Goal: Task Accomplishment & Management: Complete application form

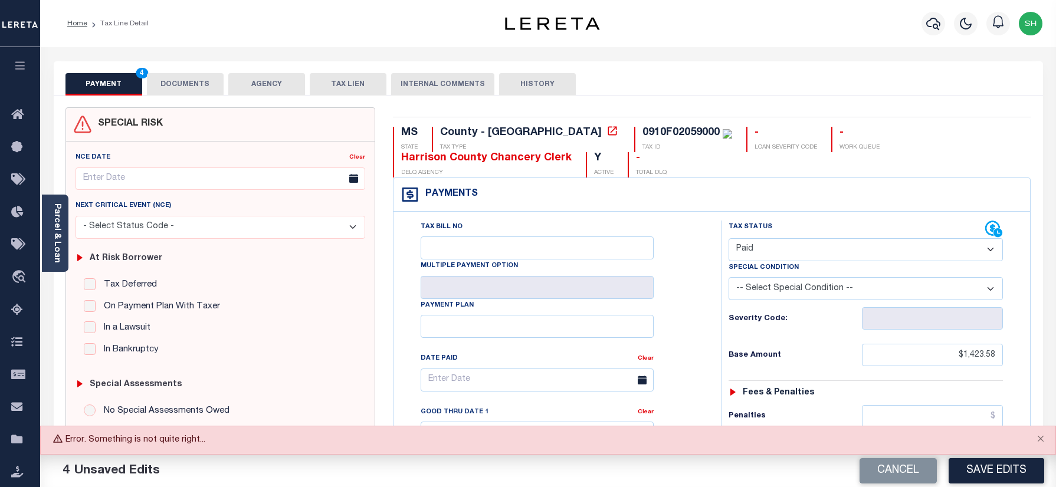
select select "PYD"
click at [1030, 20] on img "button" at bounding box center [1031, 24] width 24 height 24
click at [986, 80] on span "Sign out" at bounding box center [985, 84] width 34 height 8
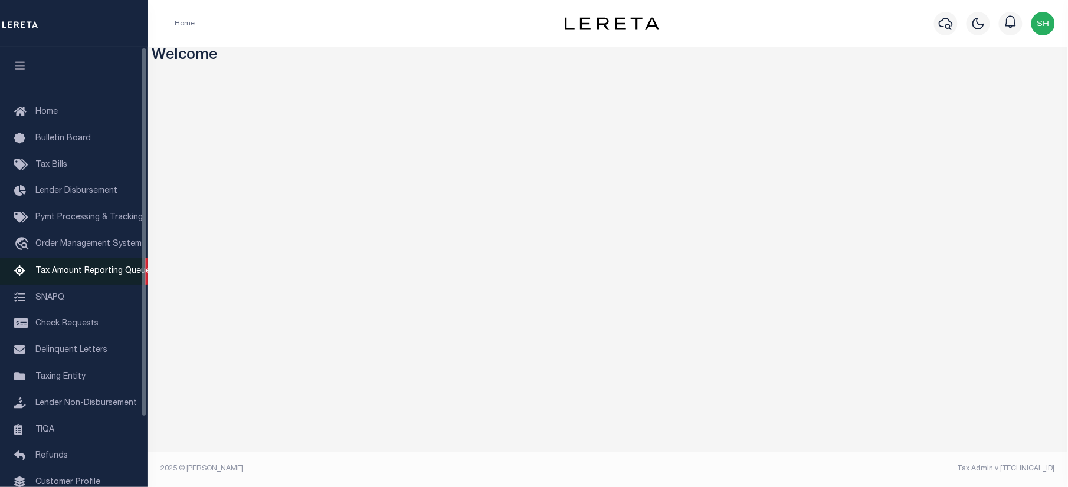
click at [67, 274] on span "Tax Amount Reporting Queue" at bounding box center [92, 271] width 115 height 8
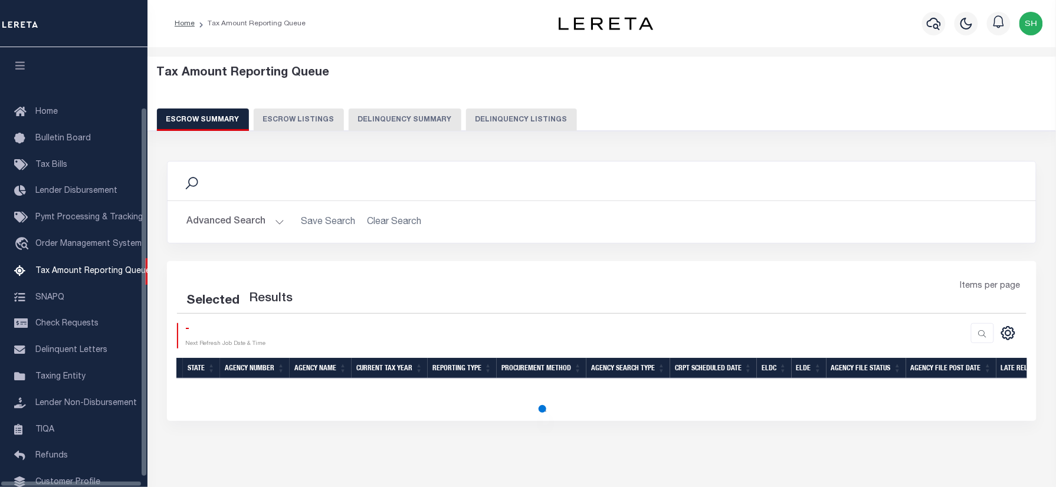
click at [528, 119] on button "Delinquency Listings" at bounding box center [521, 120] width 111 height 22
select select "100"
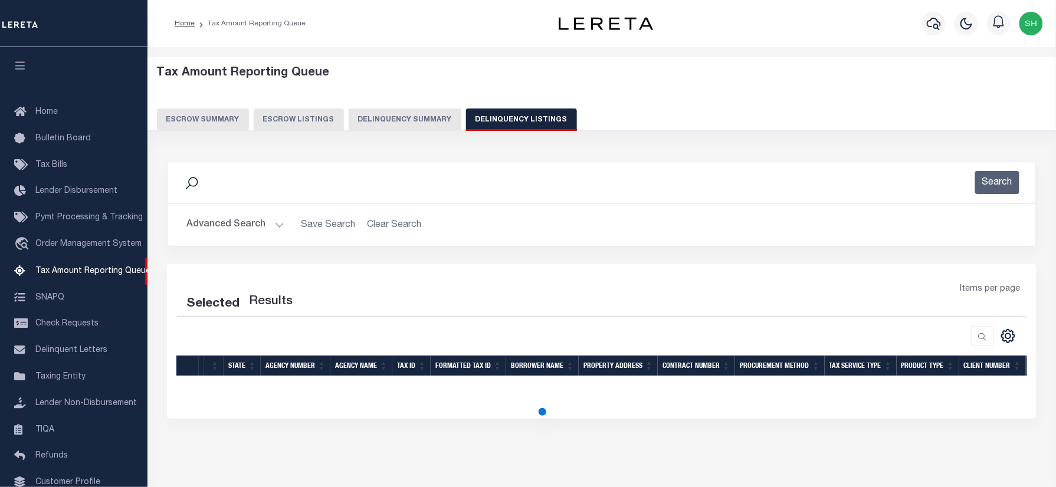
scroll to position [71, 0]
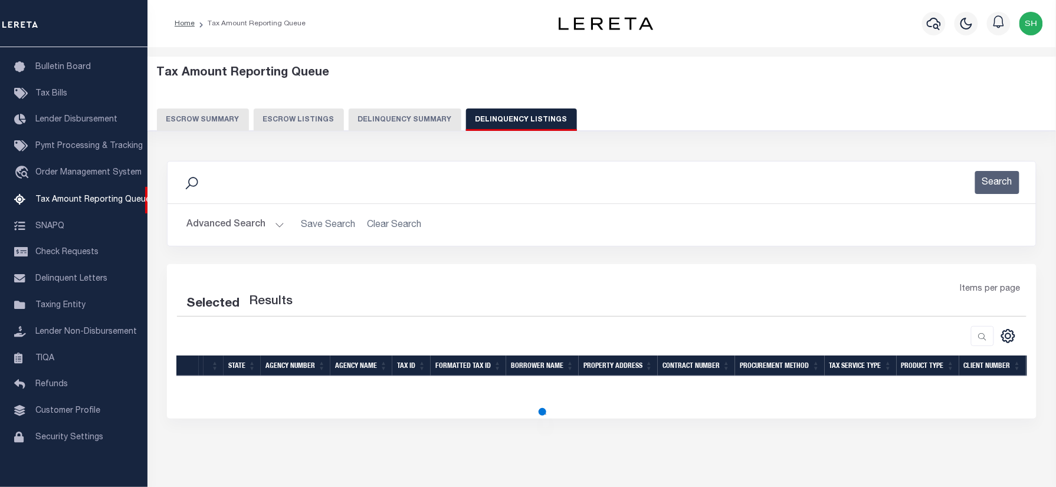
select select "100"
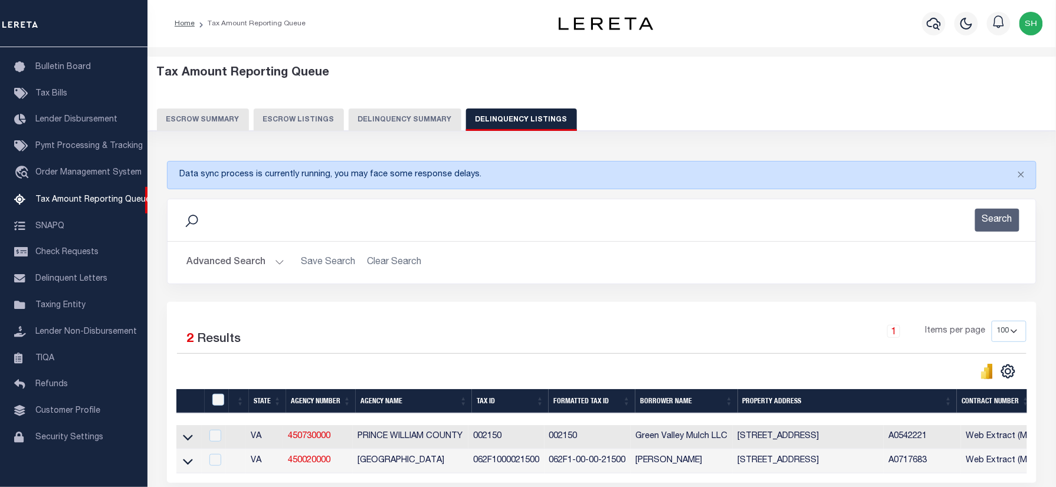
click at [243, 257] on button "Advanced Search" at bounding box center [235, 262] width 98 height 23
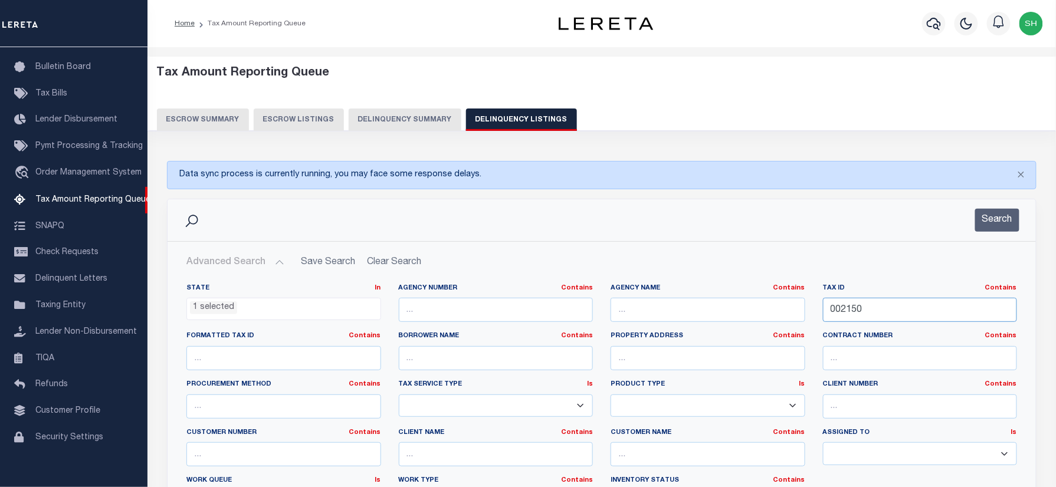
drag, startPoint x: 890, startPoint y: 305, endPoint x: 546, endPoint y: 374, distance: 351.5
click at [650, 313] on div "State In In AK AL AR AZ CA CO CT DC DE FL GA GU HI IA ID IL IN KS KY LA MA MD M…" at bounding box center [602, 404] width 849 height 241
paste input "910F0205900"
type input "0910F02059000"
click at [231, 305] on li "1 selected" at bounding box center [213, 308] width 47 height 13
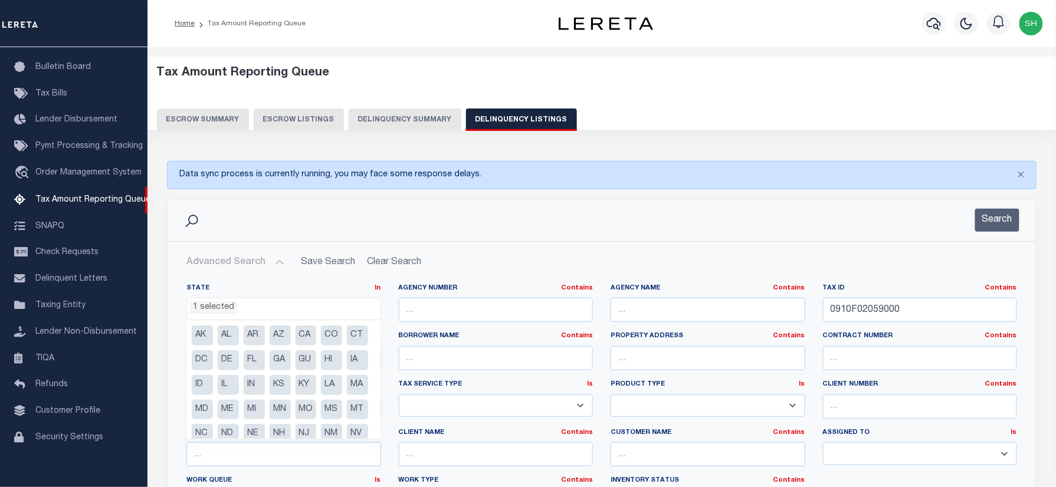
scroll to position [84, 0]
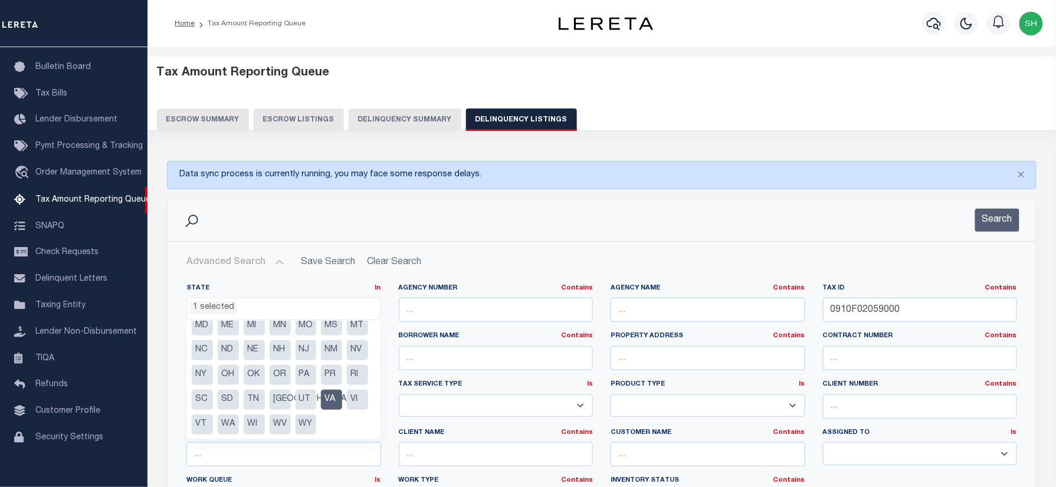
click at [334, 410] on li "VA" at bounding box center [331, 400] width 21 height 20
click at [321, 336] on li "MS" at bounding box center [331, 326] width 21 height 20
select select "MS"
click at [457, 238] on div "Search" at bounding box center [602, 220] width 869 height 42
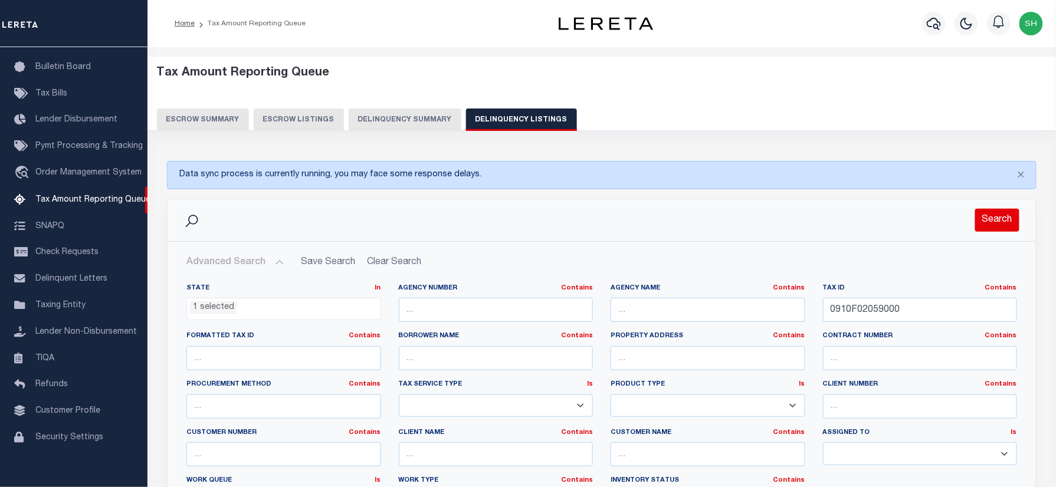
click at [1013, 216] on button "Search" at bounding box center [997, 220] width 44 height 23
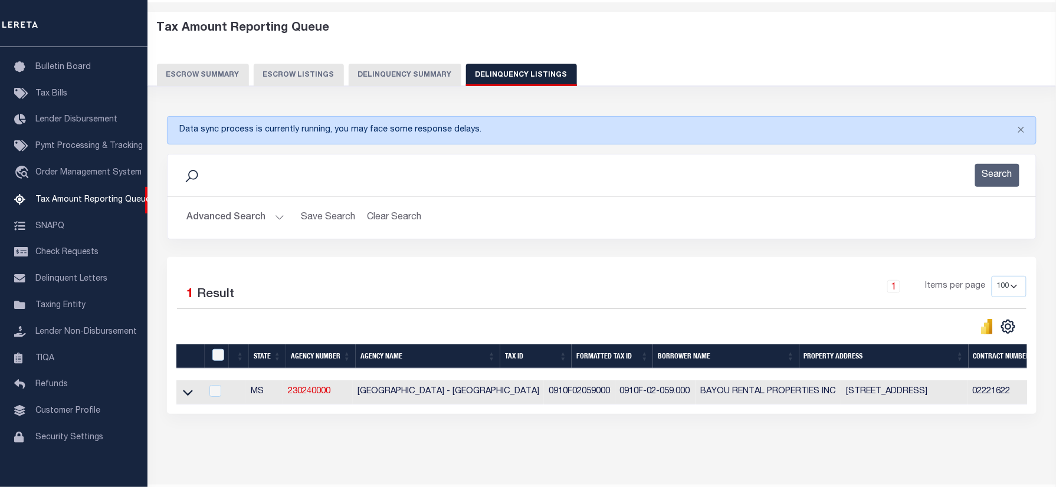
scroll to position [89, 0]
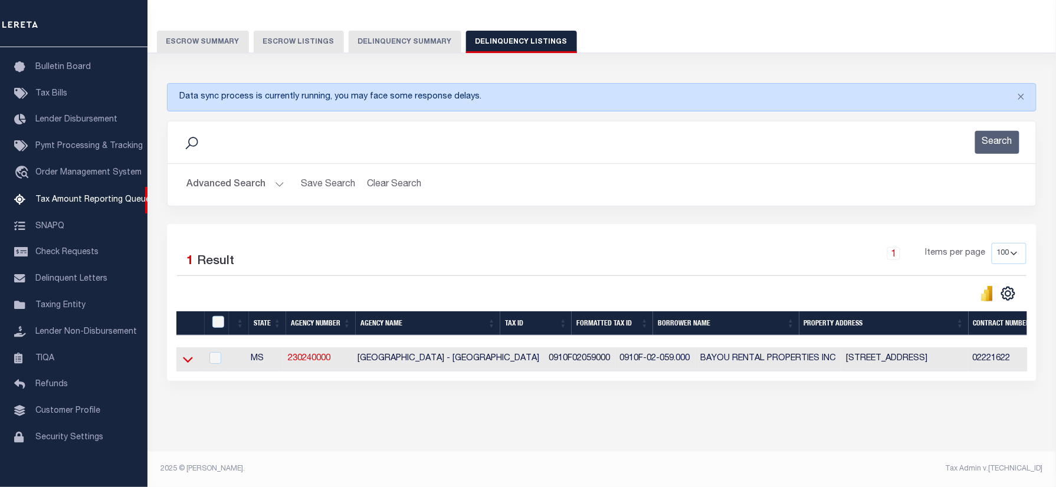
click at [188, 354] on icon at bounding box center [188, 359] width 10 height 12
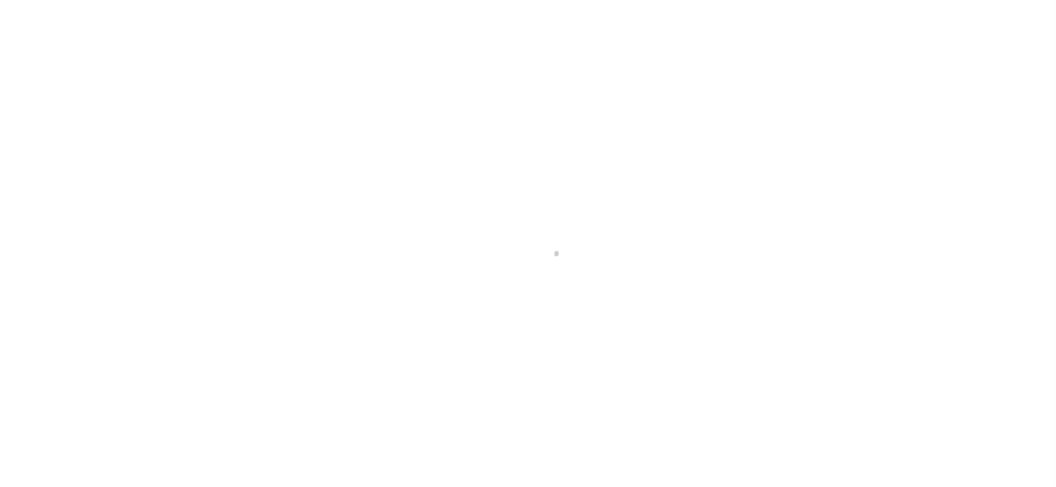
checkbox input "false"
type input "[DATE]"
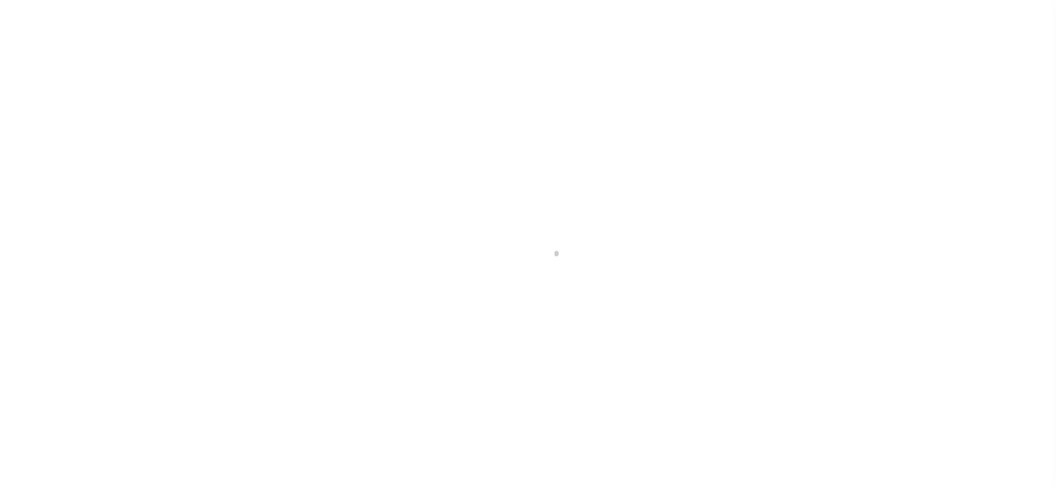
select select "NW2"
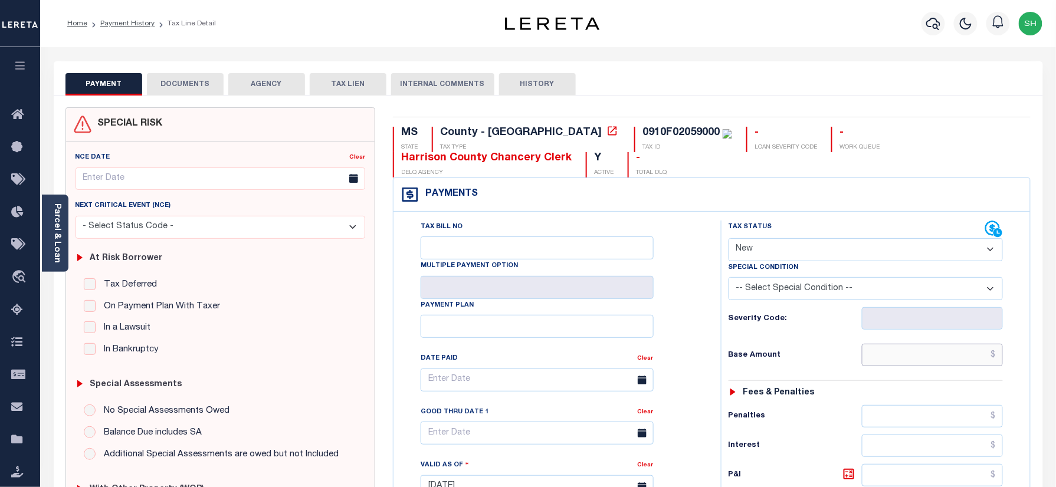
click at [957, 352] on input "text" at bounding box center [933, 355] width 142 height 22
paste input "1,423.58"
type input "$1,423.58"
type input "[DATE]"
click at [183, 83] on button "DOCUMENTS" at bounding box center [185, 84] width 77 height 22
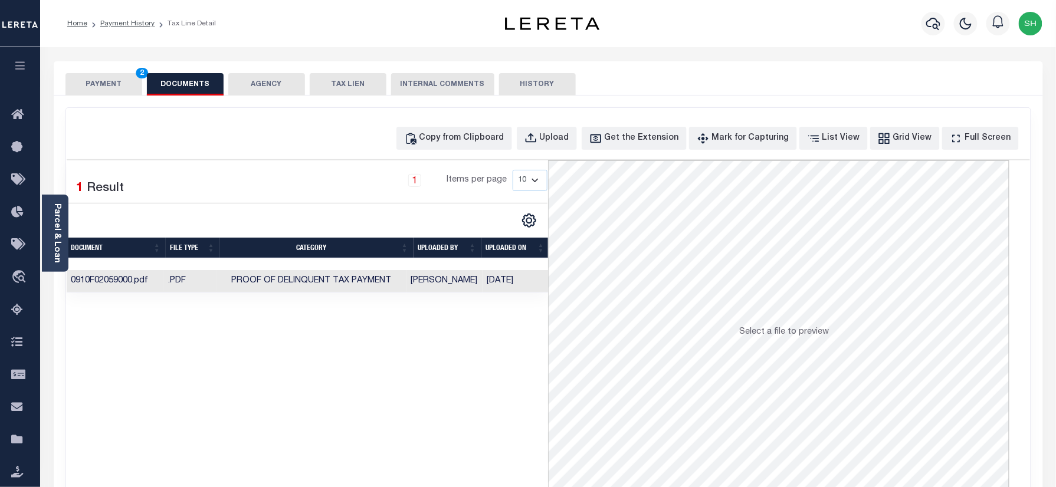
click at [111, 85] on button "PAYMENT 2" at bounding box center [104, 84] width 77 height 22
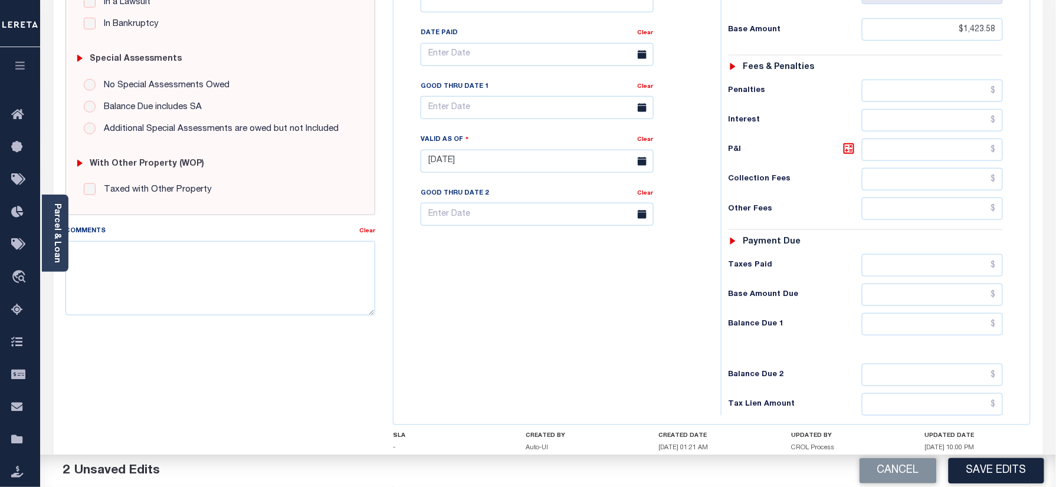
scroll to position [410, 0]
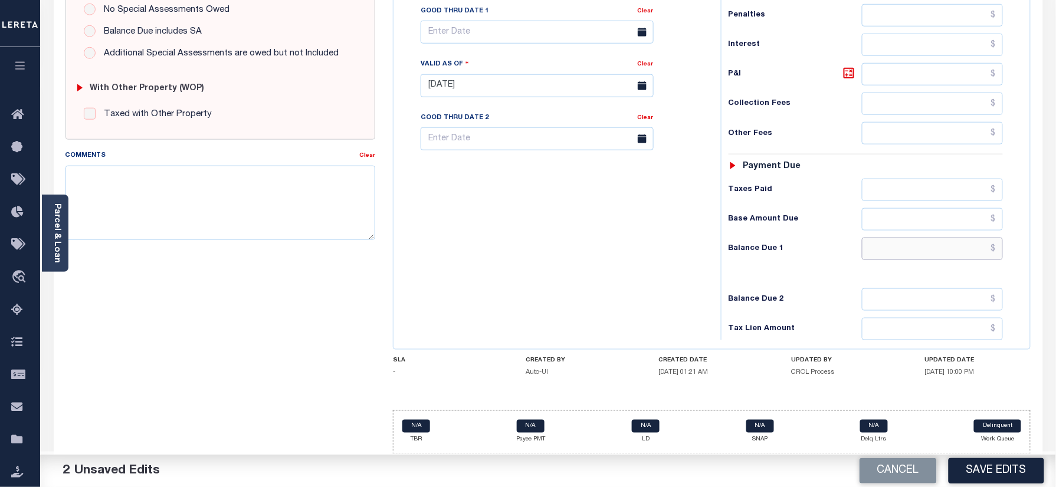
click at [975, 256] on input "text" at bounding box center [933, 249] width 142 height 22
type input "$0.00"
click at [991, 478] on button "Save Edits" at bounding box center [997, 471] width 96 height 25
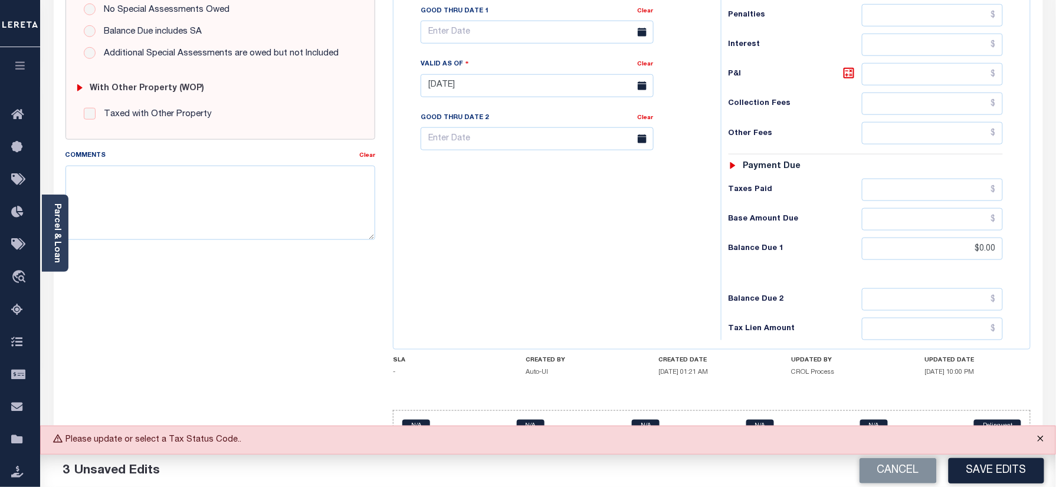
click at [1040, 443] on button "Close" at bounding box center [1041, 440] width 30 height 26
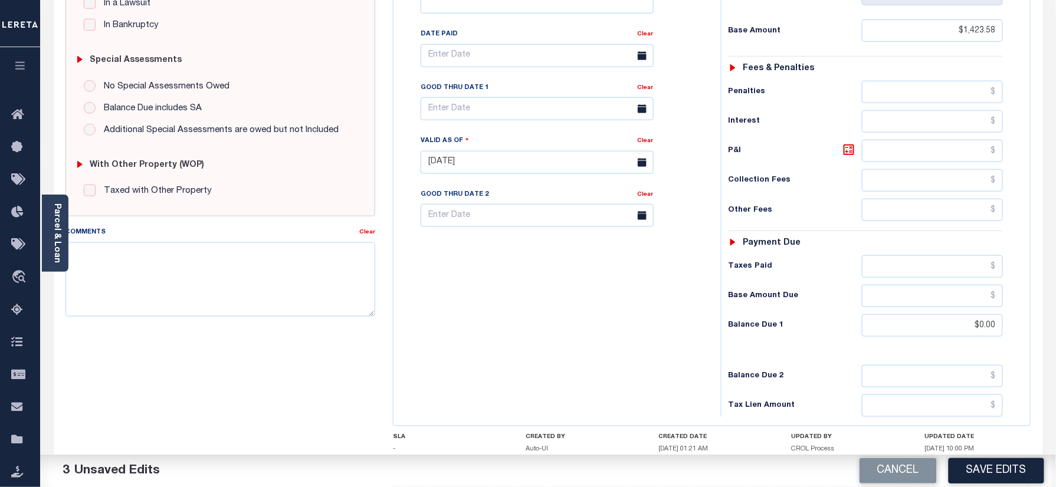
scroll to position [95, 0]
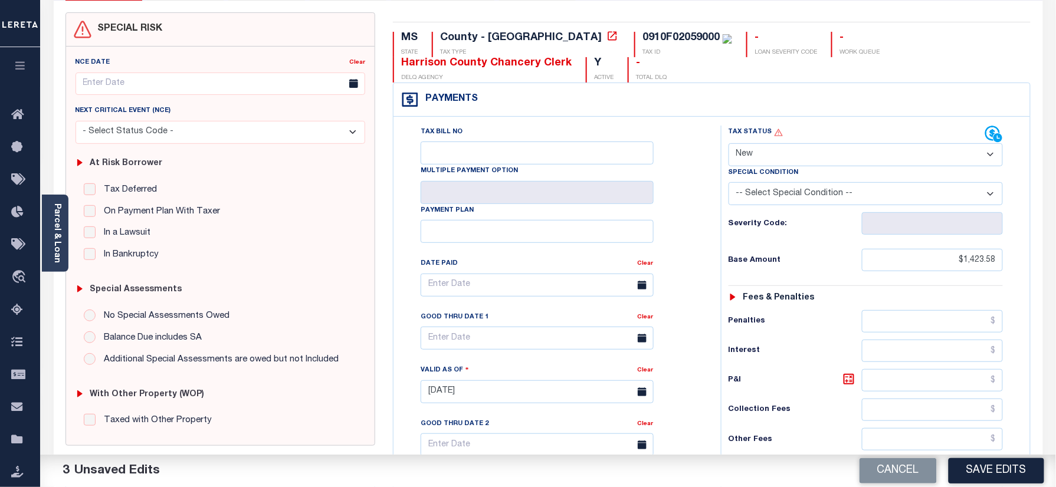
click at [842, 161] on select "- Select Status Code - Open Due/Unpaid Paid Incomplete No Tax Due Internal Refu…" at bounding box center [866, 154] width 275 height 23
select select "PYD"
click at [729, 145] on select "- Select Status Code - Open Due/Unpaid Paid Incomplete No Tax Due Internal Refu…" at bounding box center [866, 154] width 275 height 23
click at [1009, 477] on button "Save Edits" at bounding box center [997, 471] width 96 height 25
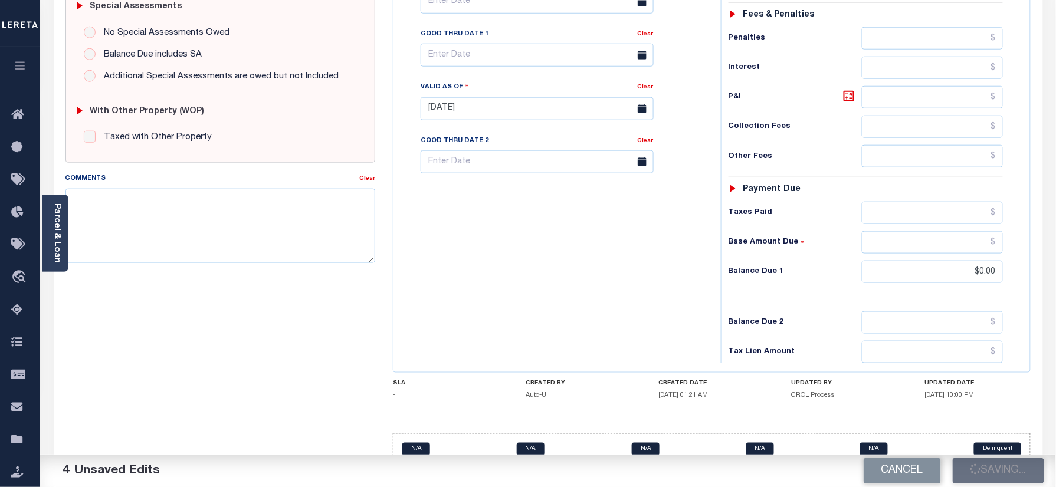
scroll to position [410, 0]
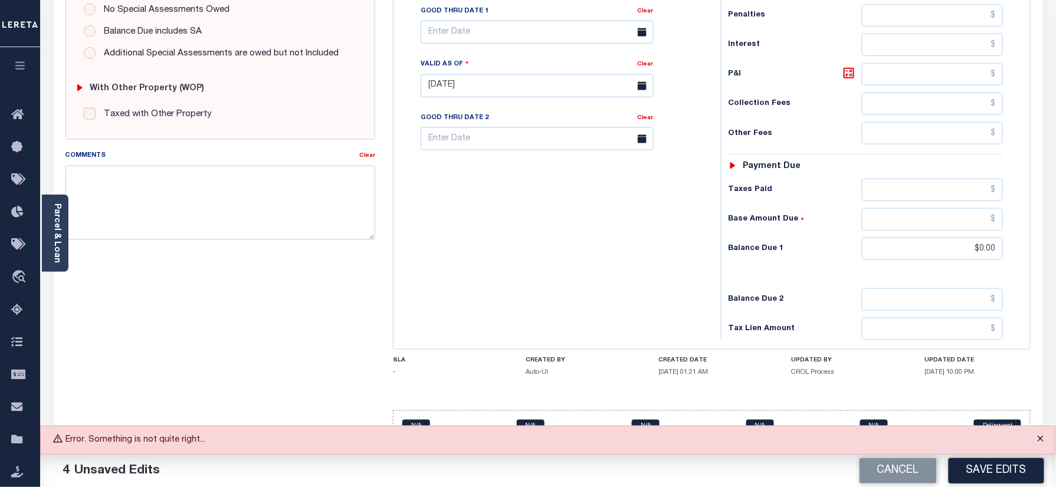
click at [1050, 428] on button "Close" at bounding box center [1041, 440] width 30 height 26
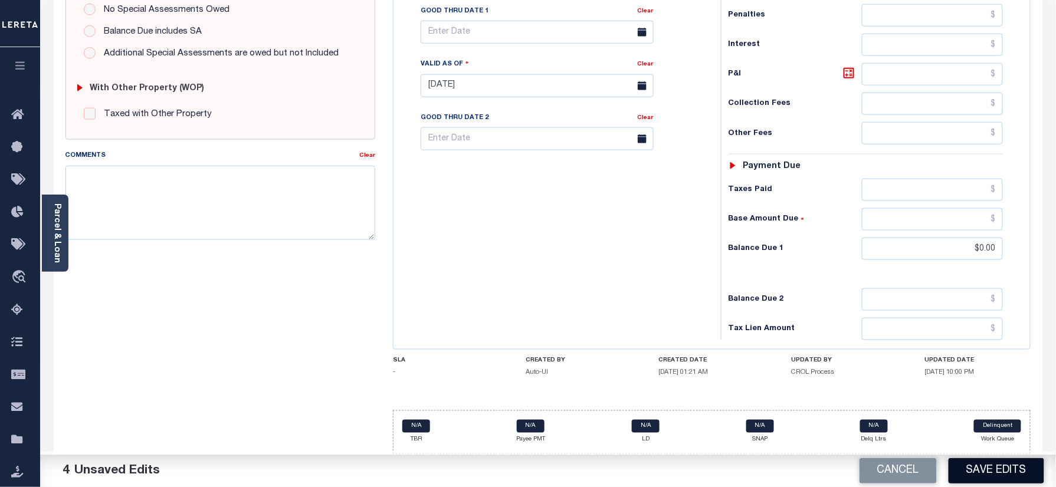
drag, startPoint x: 990, startPoint y: 458, endPoint x: 989, endPoint y: 465, distance: 7.1
click at [989, 459] on div "Cancel Save Edits" at bounding box center [802, 471] width 508 height 33
click at [989, 465] on button "Save Edits" at bounding box center [997, 471] width 96 height 25
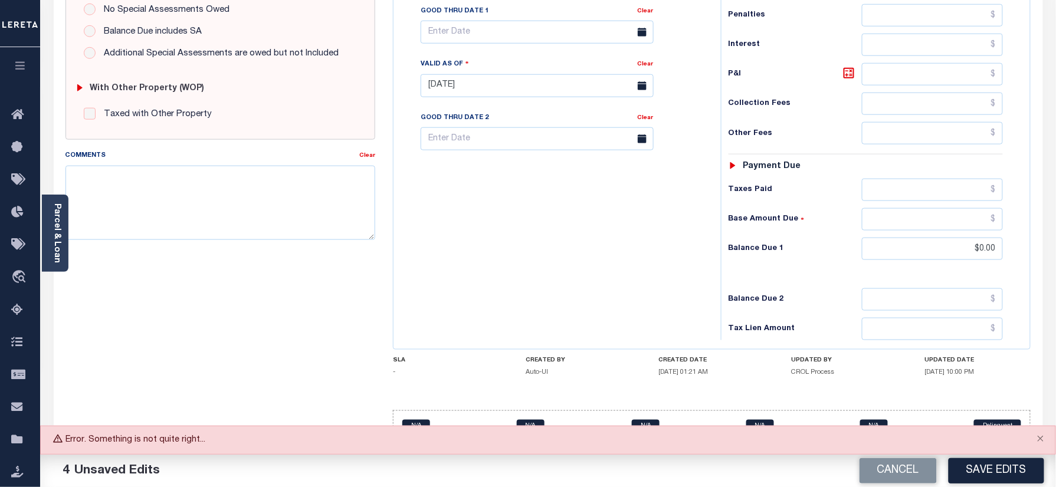
click at [990, 475] on button "Save Edits" at bounding box center [997, 471] width 96 height 25
drag, startPoint x: 990, startPoint y: 380, endPoint x: 988, endPoint y: 407, distance: 26.6
click at [990, 389] on div "MS STATE County - MS TAX TYPE 0910F02059000 TAX ID - LOAN SEVERITY CODE - WORK …" at bounding box center [712, 90] width 638 height 729
click at [1010, 473] on button "Save Edits" at bounding box center [997, 471] width 96 height 25
click at [982, 477] on button "Save Edits" at bounding box center [997, 471] width 96 height 25
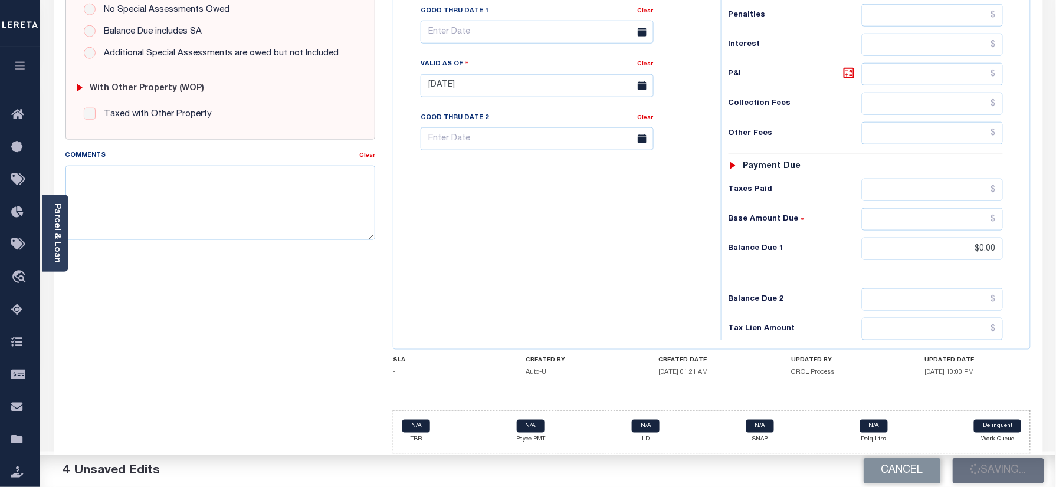
click at [501, 289] on div "Tax Bill No Multiple Payment Option Payment Plan Clear" at bounding box center [555, 79] width 316 height 521
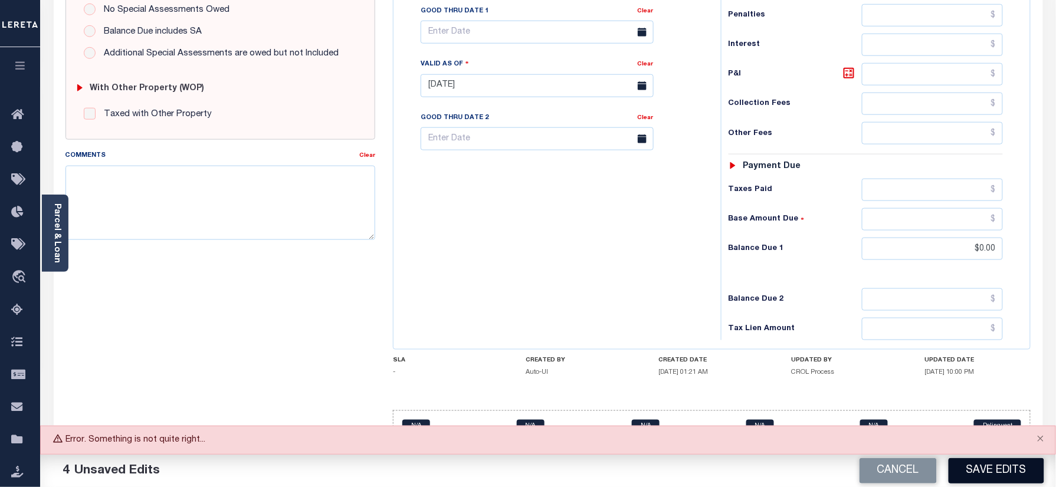
click at [990, 468] on button "Save Edits" at bounding box center [997, 471] width 96 height 25
click at [1042, 439] on button "Close" at bounding box center [1041, 440] width 30 height 26
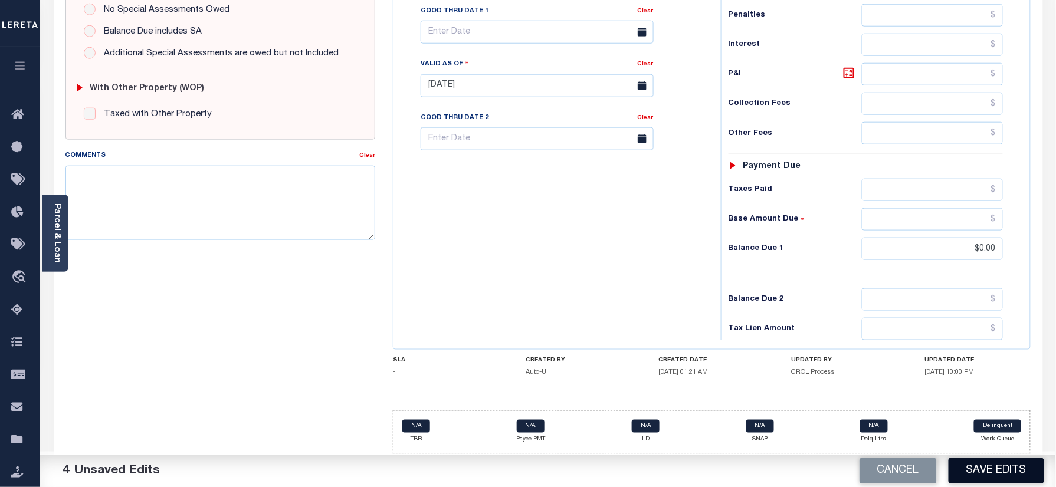
click at [1023, 475] on button "Save Edits" at bounding box center [997, 471] width 96 height 25
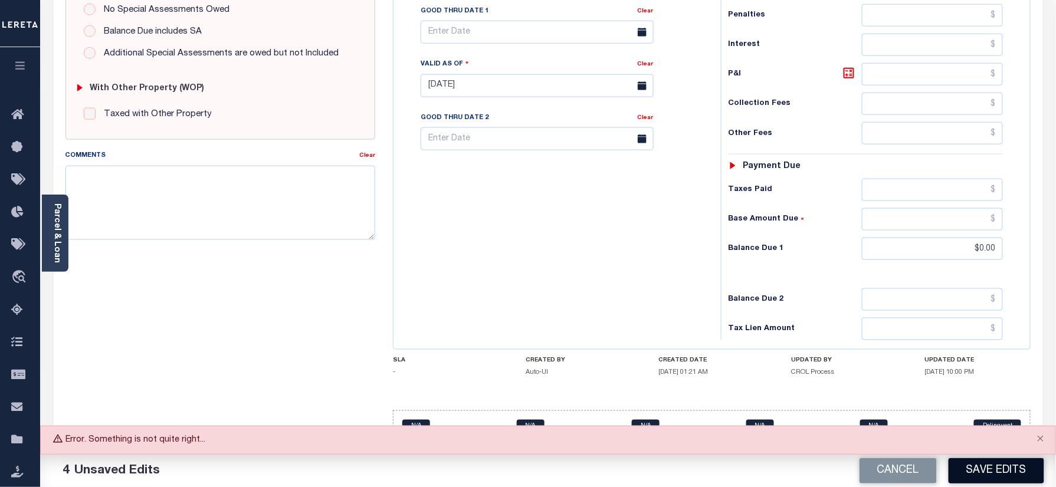
click at [989, 469] on button "Save Edits" at bounding box center [997, 471] width 96 height 25
click at [1016, 467] on button "Save Edits" at bounding box center [997, 471] width 96 height 25
click at [997, 469] on button "Save Edits" at bounding box center [997, 471] width 96 height 25
click at [1007, 469] on button "Save Edits" at bounding box center [997, 471] width 96 height 25
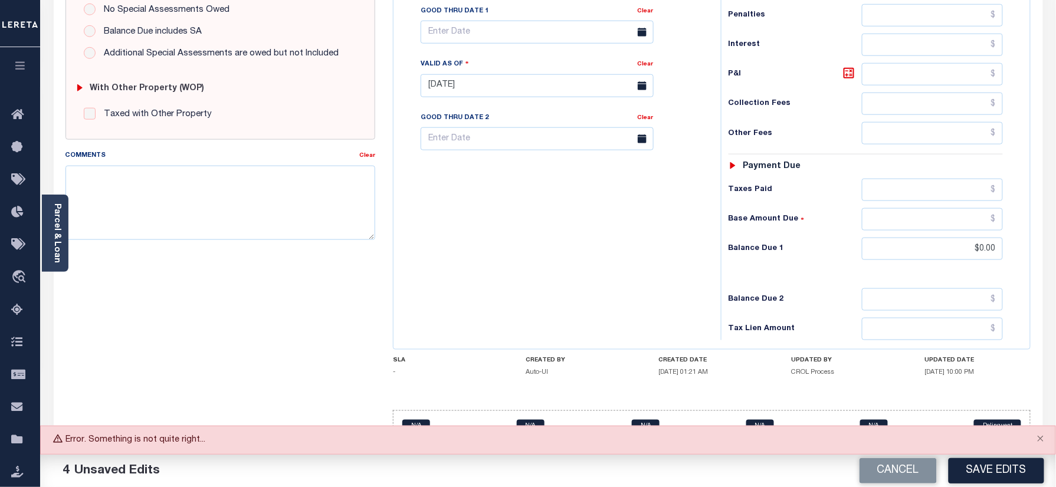
click at [1008, 469] on button "Save Edits" at bounding box center [997, 471] width 96 height 25
click at [1007, 470] on button "Save Edits" at bounding box center [997, 471] width 96 height 25
click at [1016, 472] on button "Save Edits" at bounding box center [997, 471] width 96 height 25
click at [1004, 465] on button "Save Edits" at bounding box center [997, 471] width 96 height 25
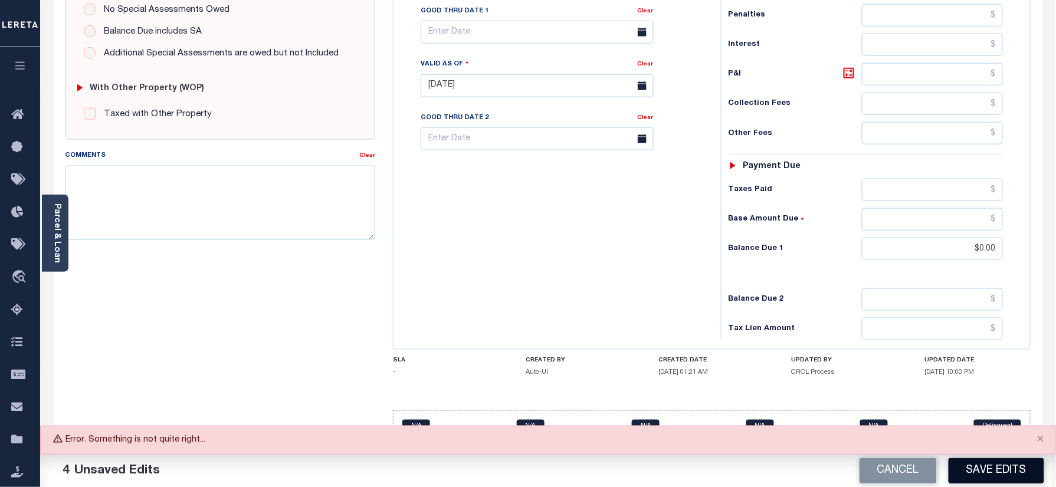
click at [1004, 465] on button "Save Edits" at bounding box center [997, 471] width 96 height 25
click at [1001, 474] on button "Save Edits" at bounding box center [997, 471] width 96 height 25
click at [1002, 469] on button "Save Edits" at bounding box center [997, 471] width 96 height 25
click at [1002, 464] on button "Save Edits" at bounding box center [997, 471] width 96 height 25
click at [987, 472] on button "Save Edits" at bounding box center [997, 471] width 96 height 25
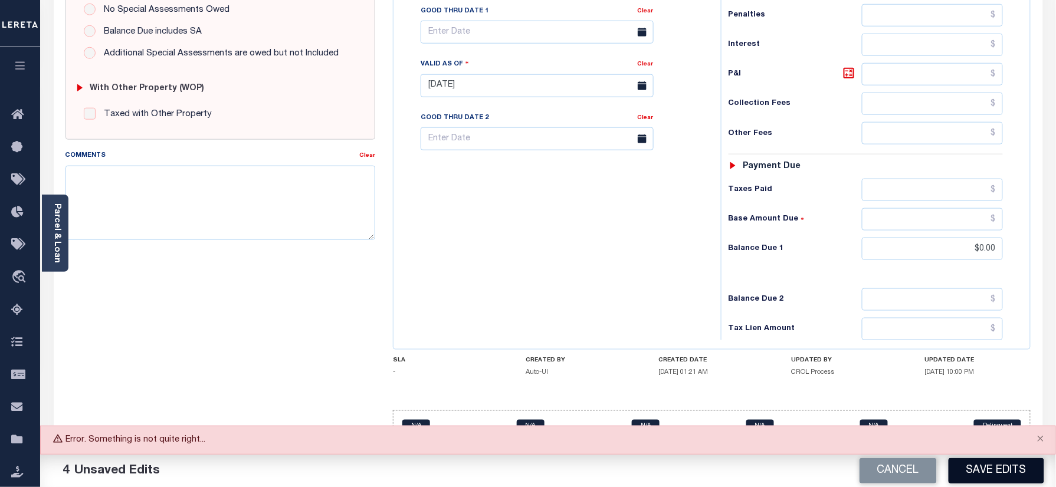
click at [983, 474] on button "Save Edits" at bounding box center [997, 471] width 96 height 25
click at [1015, 480] on button "Save Edits" at bounding box center [997, 471] width 96 height 25
click at [1013, 480] on button "Save Edits" at bounding box center [997, 471] width 96 height 25
click at [1011, 477] on button "Save Edits" at bounding box center [997, 471] width 96 height 25
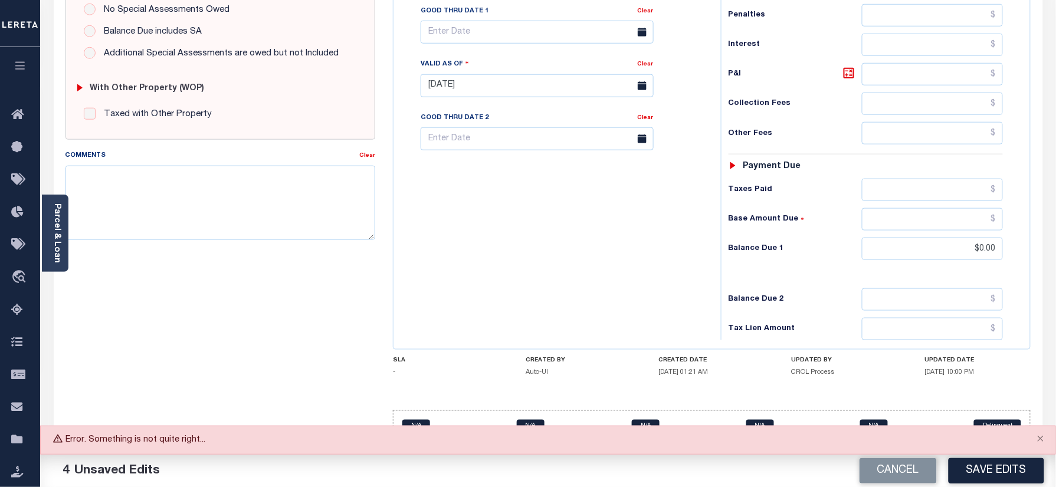
click at [1011, 477] on button "Save Edits" at bounding box center [997, 471] width 96 height 25
click at [1011, 468] on button "Save Edits" at bounding box center [997, 471] width 96 height 25
click at [1004, 472] on button "Save Edits" at bounding box center [997, 471] width 96 height 25
click at [300, 292] on div "SPECIAL RISK NCE Date Clear - Select Status Code -" at bounding box center [221, 85] width 328 height 758
click at [1042, 436] on button "Close" at bounding box center [1041, 440] width 30 height 26
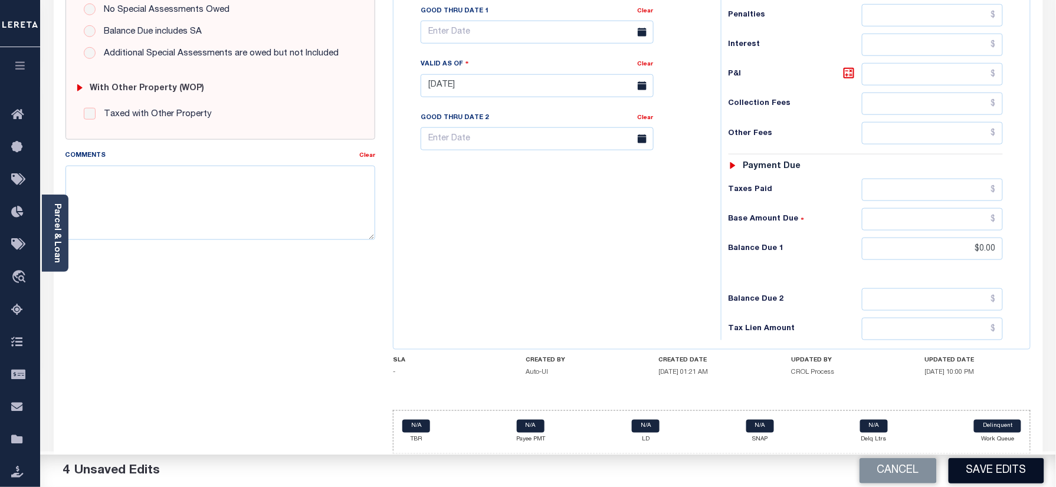
click at [1023, 470] on button "Save Edits" at bounding box center [997, 471] width 96 height 25
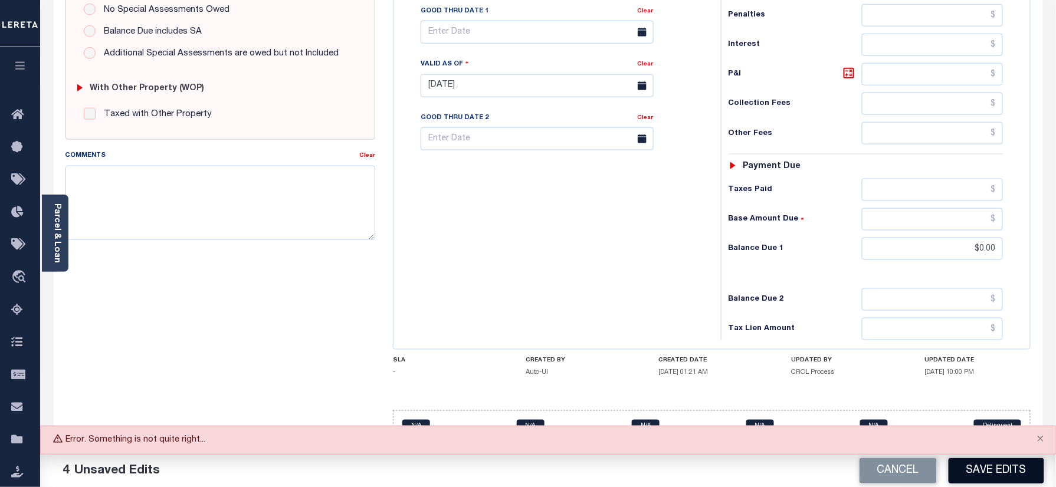
click at [990, 473] on button "Save Edits" at bounding box center [997, 471] width 96 height 25
drag, startPoint x: 1040, startPoint y: 437, endPoint x: 1027, endPoint y: 460, distance: 26.7
click at [1039, 437] on button "Close" at bounding box center [1041, 440] width 30 height 26
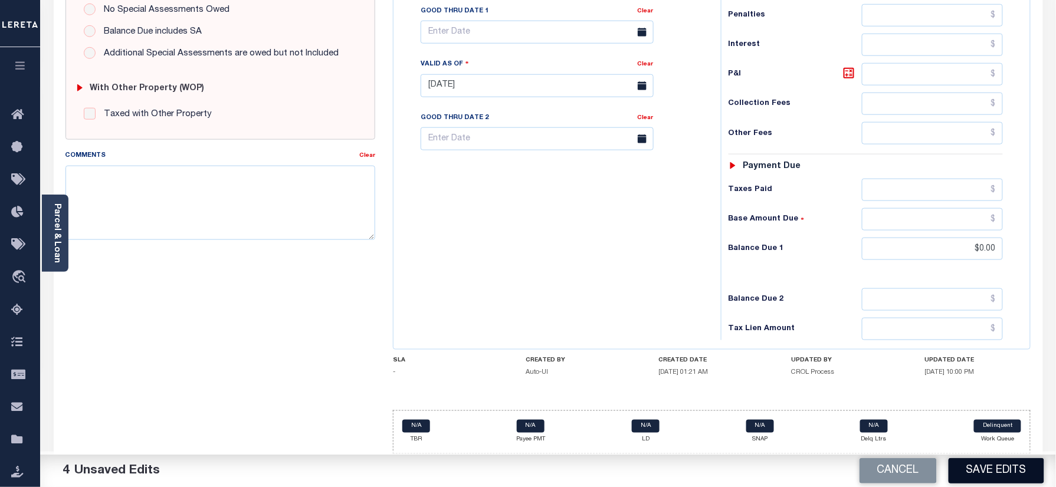
click at [1023, 468] on button "Save Edits" at bounding box center [997, 471] width 96 height 25
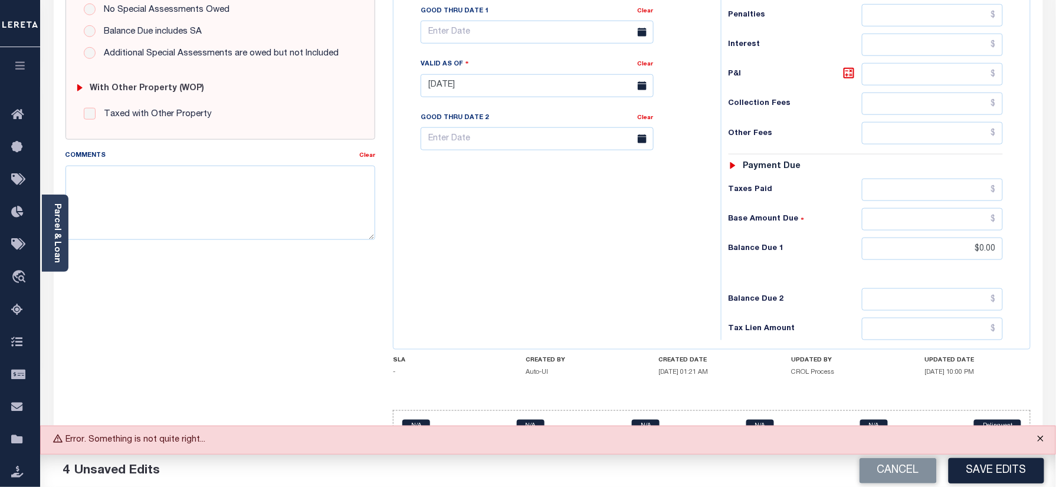
click at [1042, 437] on button "Close" at bounding box center [1041, 440] width 30 height 26
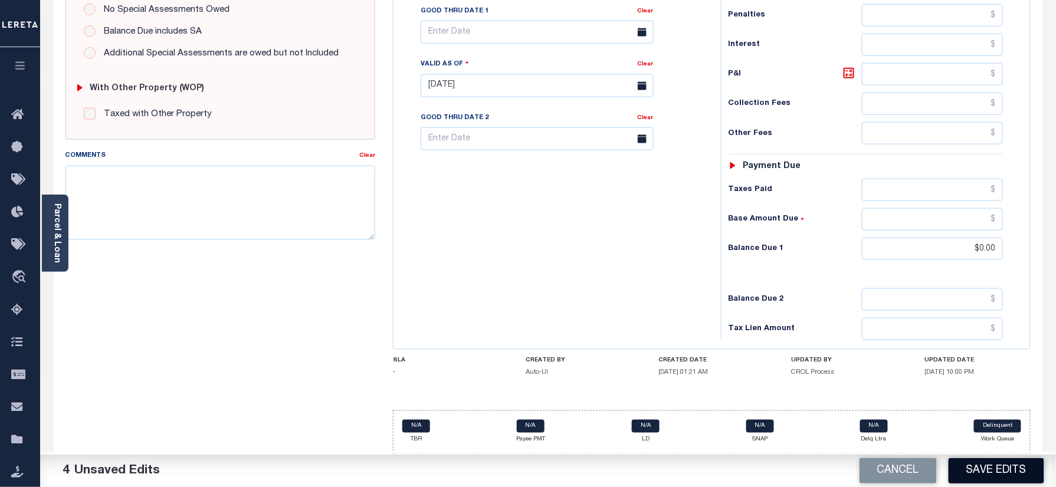
click at [1019, 474] on button "Save Edits" at bounding box center [997, 471] width 96 height 25
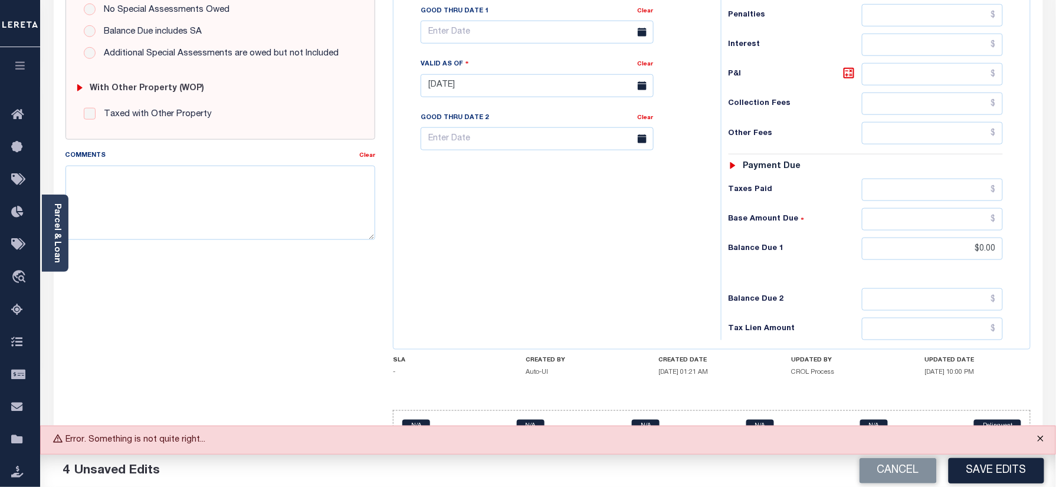
click at [1039, 434] on button "Close" at bounding box center [1041, 440] width 30 height 26
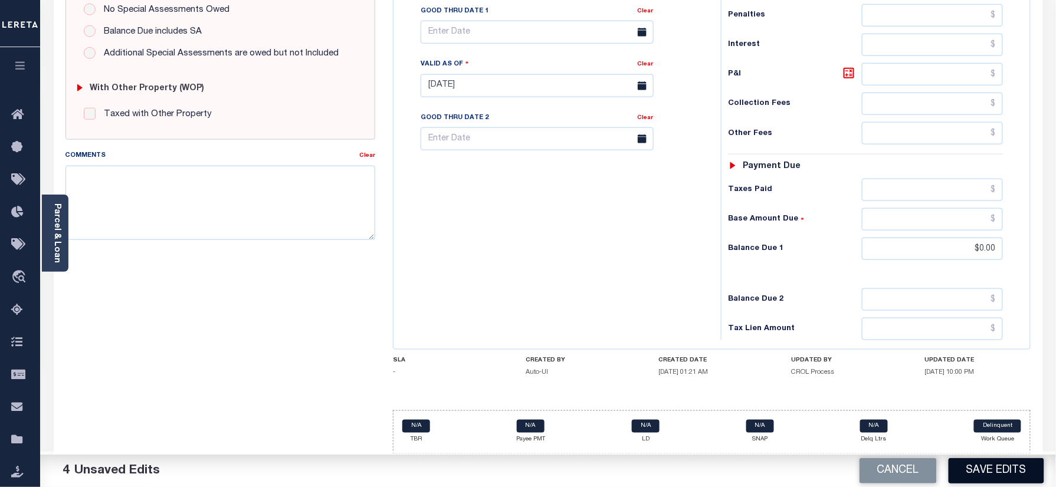
click at [1017, 474] on button "Save Edits" at bounding box center [997, 471] width 96 height 25
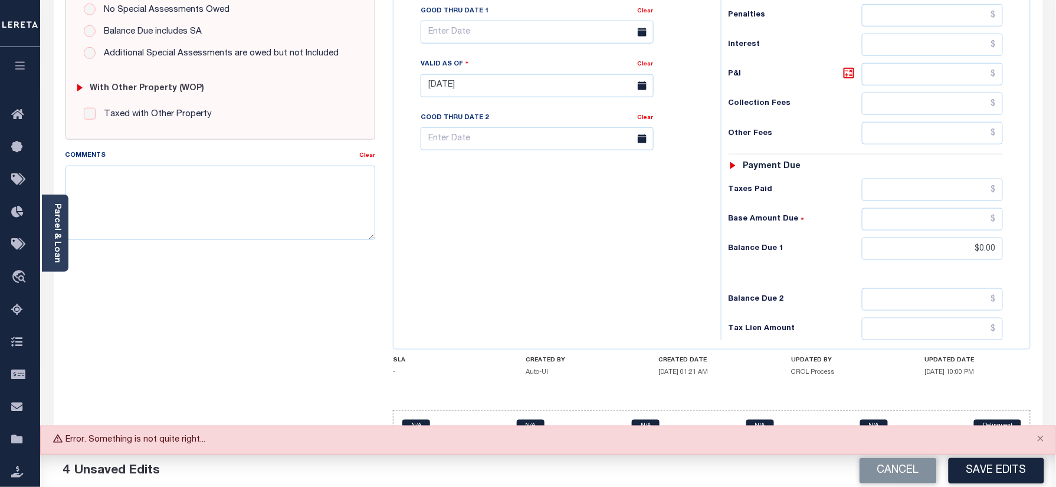
click at [1016, 470] on button "Save Edits" at bounding box center [997, 471] width 96 height 25
click at [997, 470] on button "Save Edits" at bounding box center [997, 471] width 96 height 25
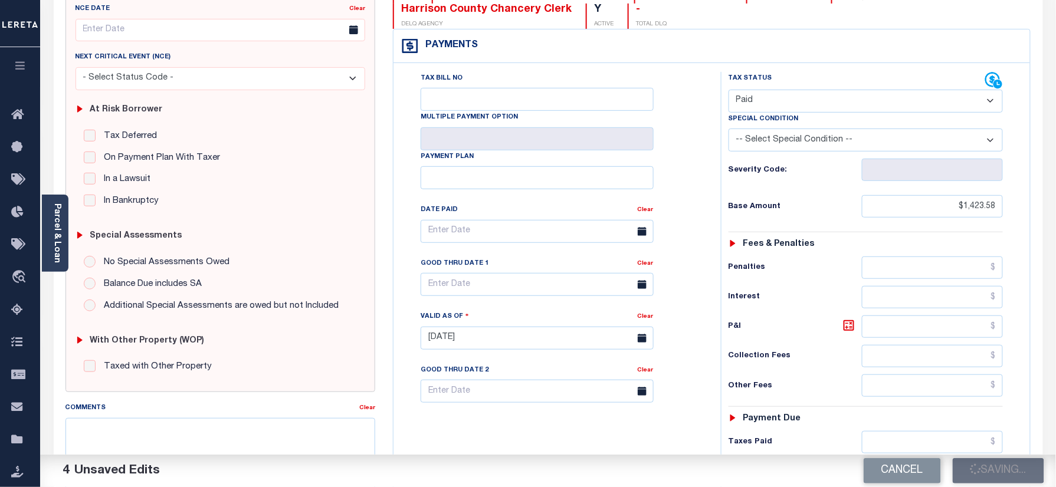
scroll to position [253, 0]
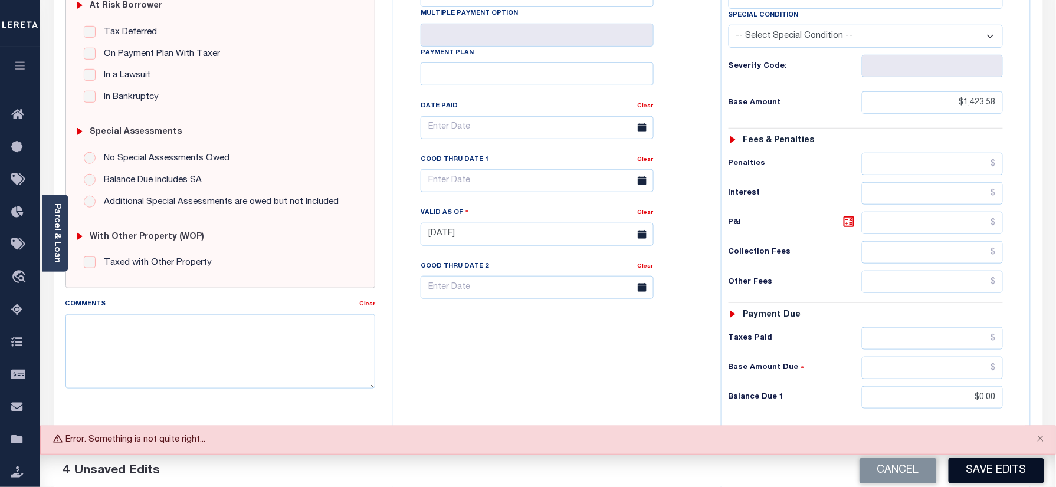
click at [981, 468] on button "Save Edits" at bounding box center [997, 471] width 96 height 25
click at [990, 466] on button "Save Edits" at bounding box center [997, 471] width 96 height 25
click at [1040, 438] on button "Close" at bounding box center [1041, 440] width 30 height 26
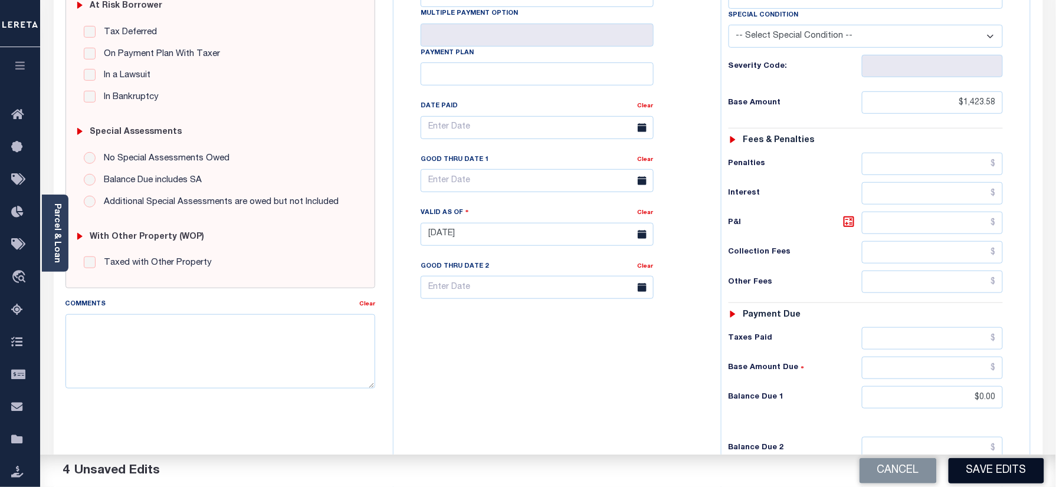
click at [982, 470] on button "Save Edits" at bounding box center [997, 471] width 96 height 25
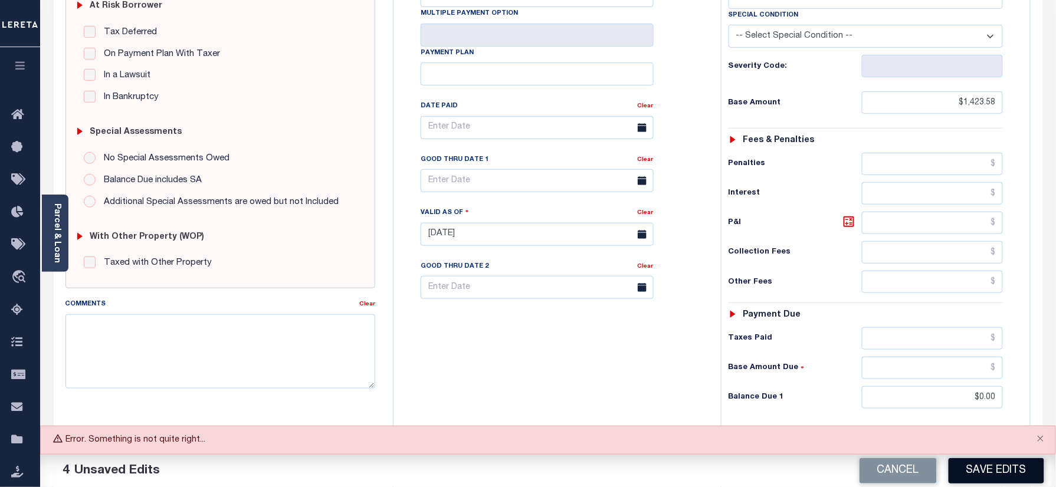
click at [986, 482] on button "Save Edits" at bounding box center [997, 471] width 96 height 25
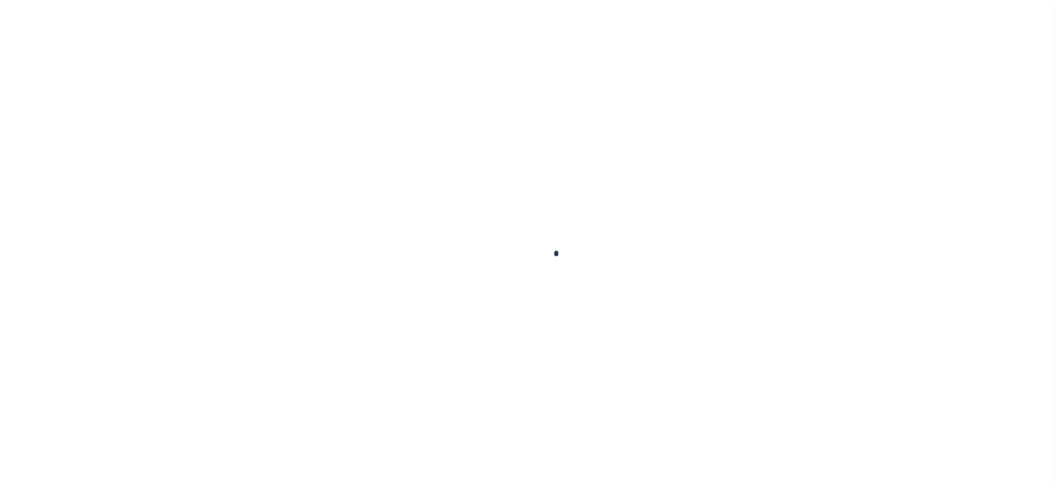
checkbox input "false"
type input "[DATE]"
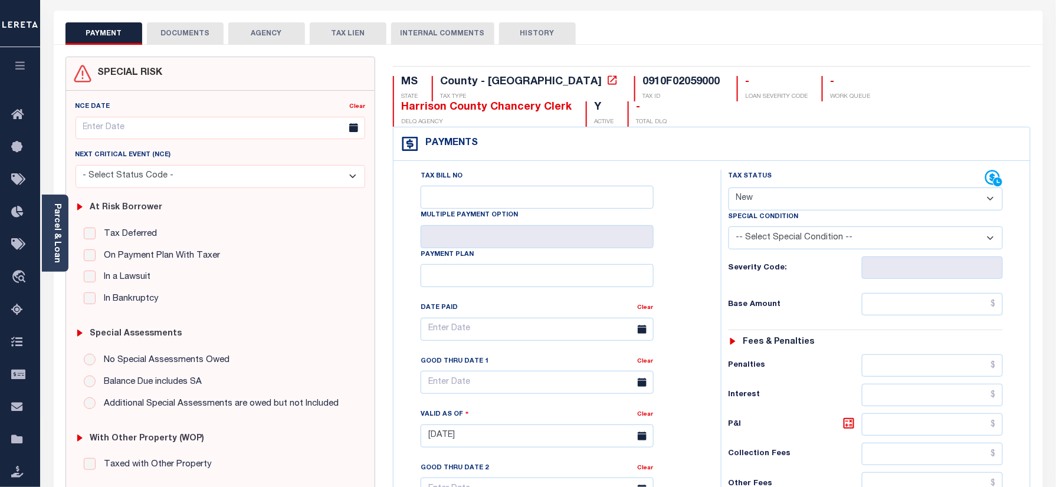
scroll to position [48, 0]
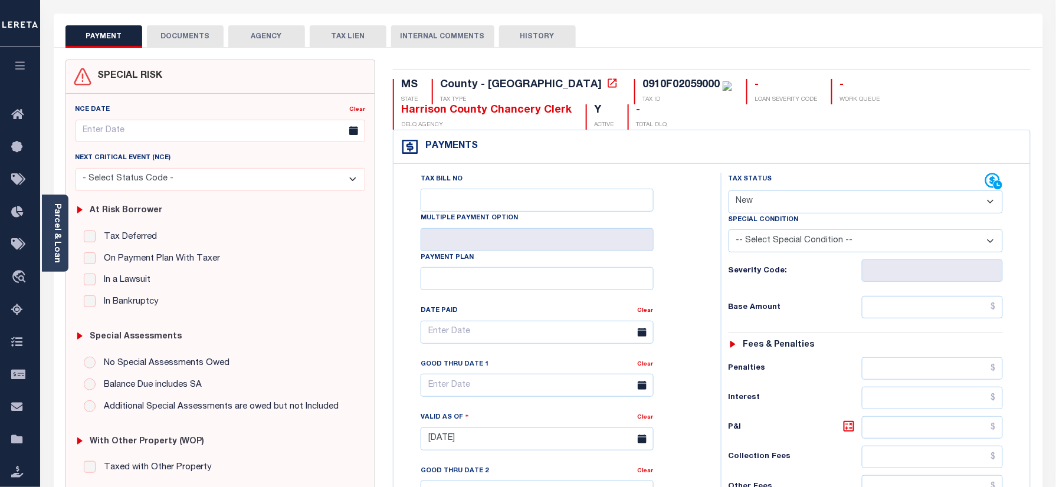
click at [795, 204] on select "- Select Status Code - Open Due/Unpaid Paid Incomplete No Tax Due Internal Refu…" at bounding box center [866, 202] width 275 height 23
select select "PYD"
click at [729, 192] on select "- Select Status Code - Open Due/Unpaid Paid Incomplete No Tax Due Internal Refu…" at bounding box center [866, 202] width 275 height 23
type input "[DATE]"
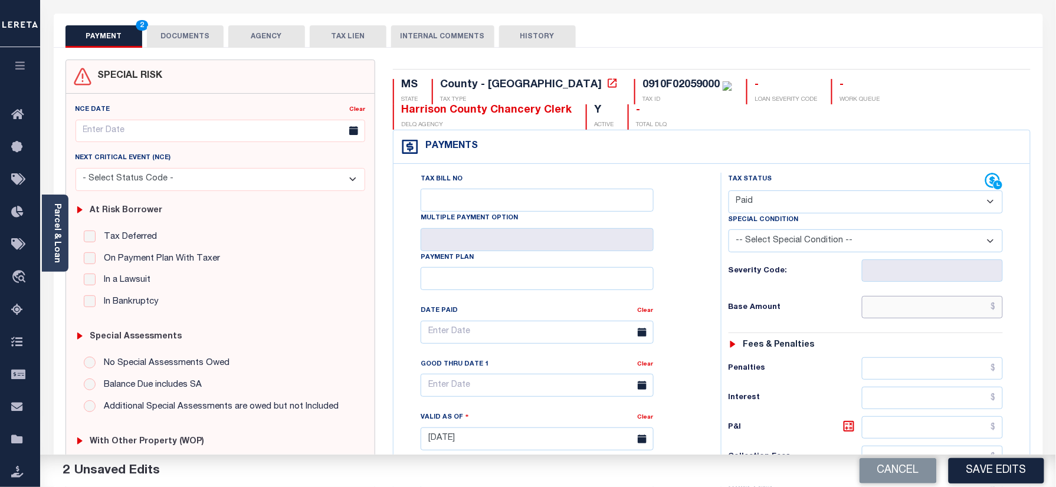
click at [928, 299] on input "text" at bounding box center [933, 307] width 142 height 22
paste input "1,423.58"
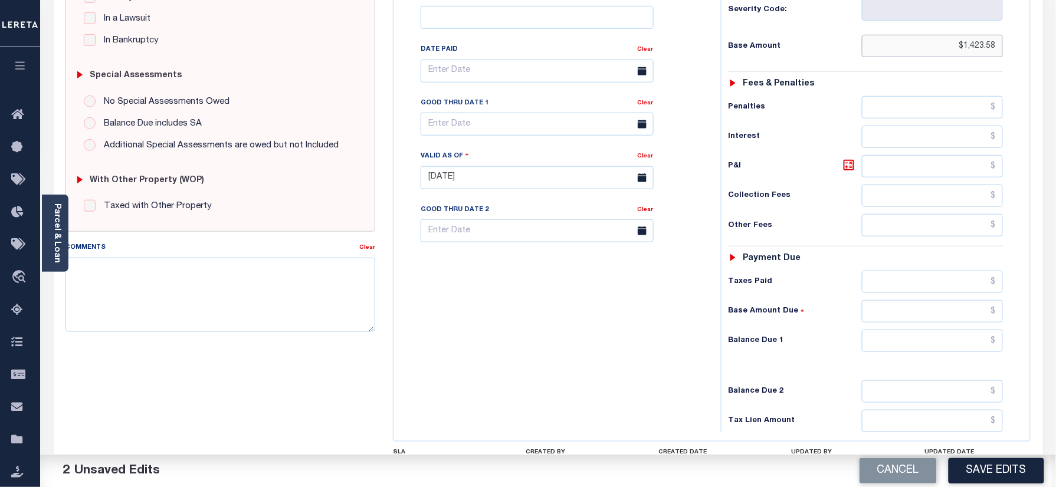
scroll to position [362, 0]
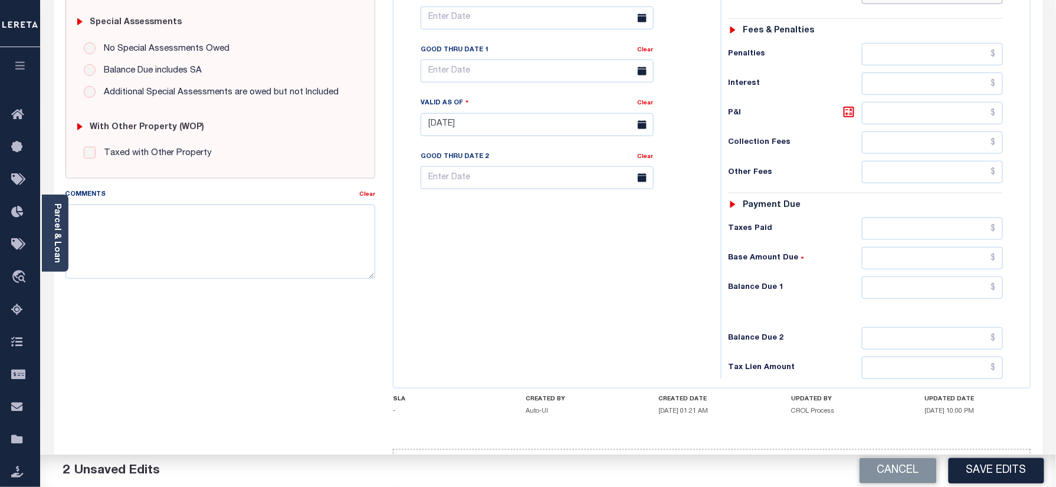
type input "$1,423.58"
click at [970, 297] on input "text" at bounding box center [933, 288] width 142 height 22
type input "$0.00"
click at [988, 477] on button "Save Edits" at bounding box center [997, 471] width 96 height 25
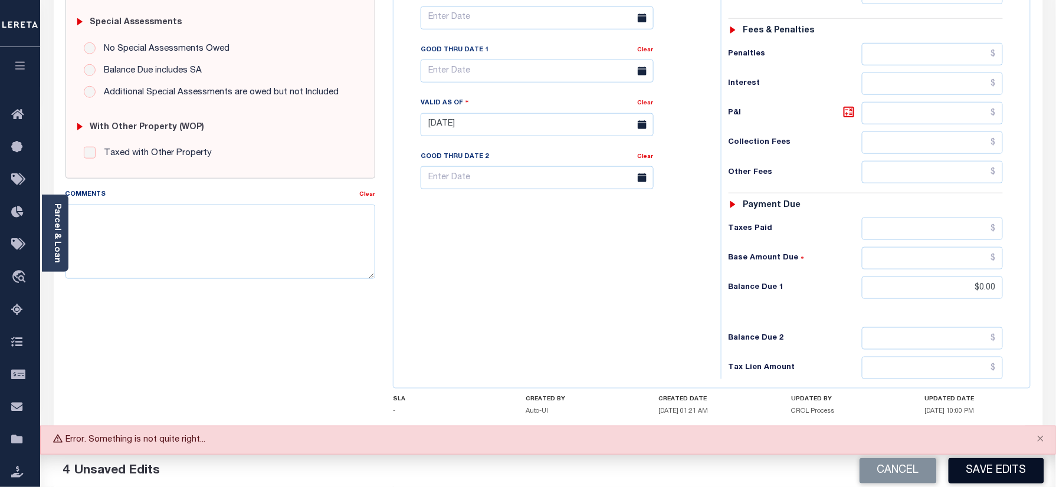
click at [991, 479] on button "Save Edits" at bounding box center [997, 471] width 96 height 25
click at [1020, 465] on button "Save Edits" at bounding box center [997, 471] width 96 height 25
click at [1009, 473] on button "Save Edits" at bounding box center [997, 471] width 96 height 25
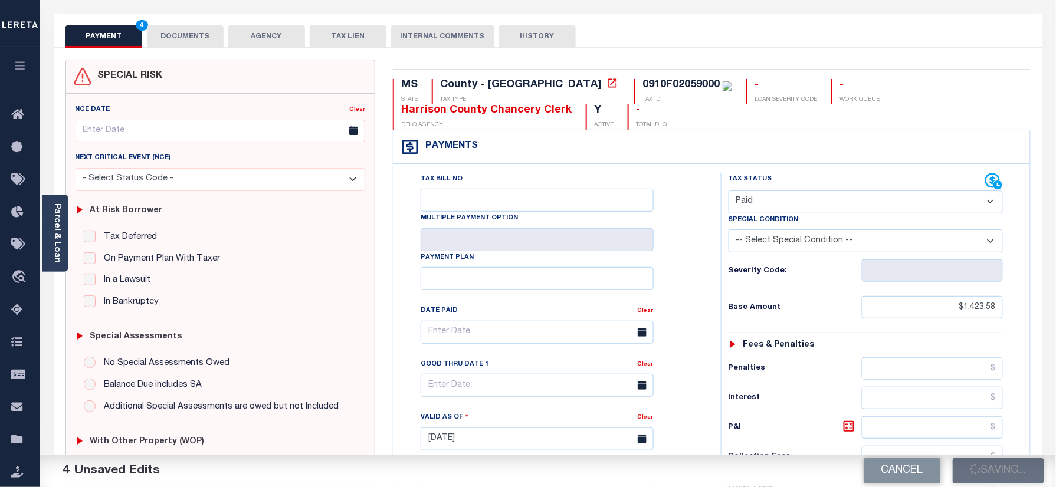
scroll to position [0, 0]
